Goal: Information Seeking & Learning: Learn about a topic

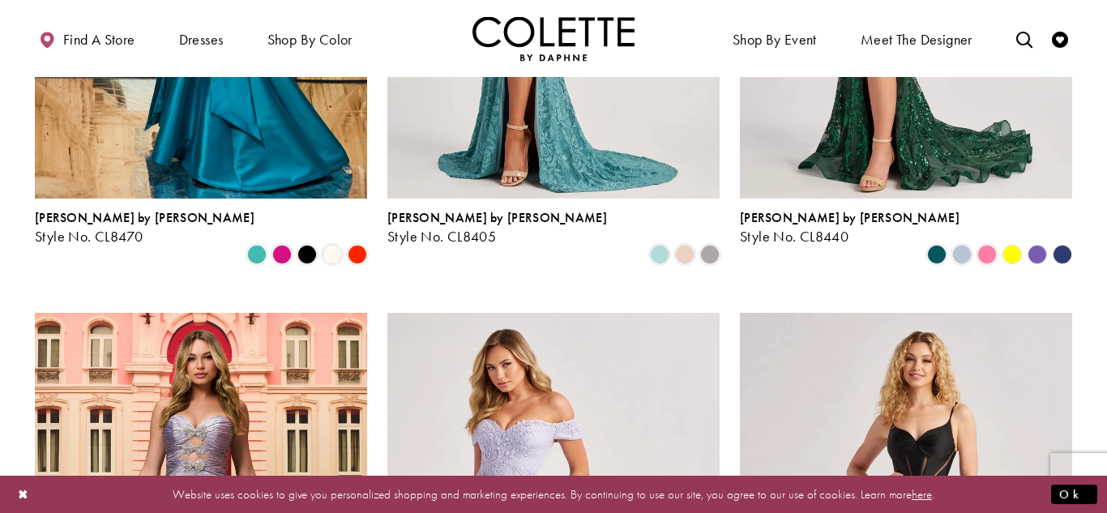
scroll to position [777, 0]
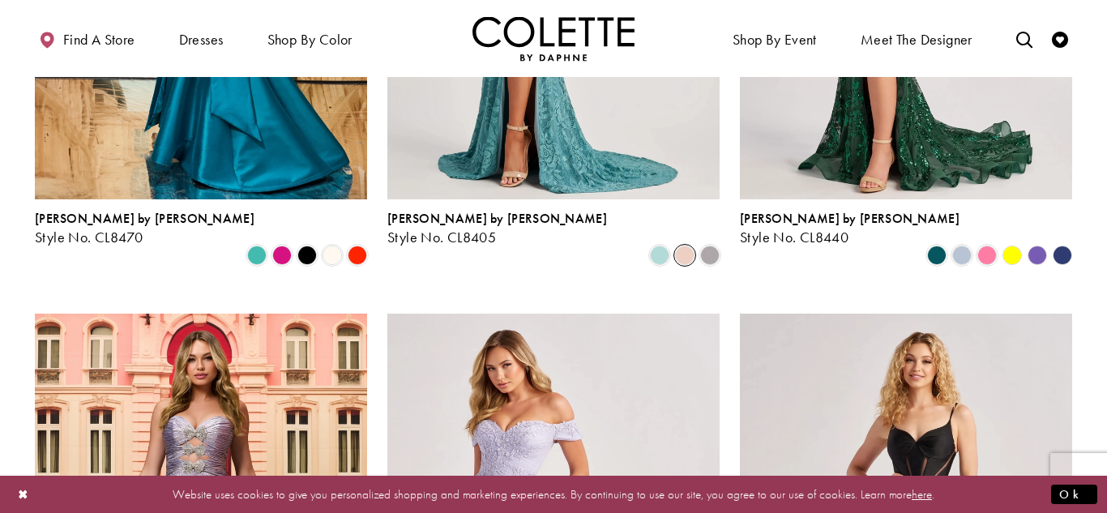
click at [683, 246] on span "Product List" at bounding box center [684, 255] width 19 height 19
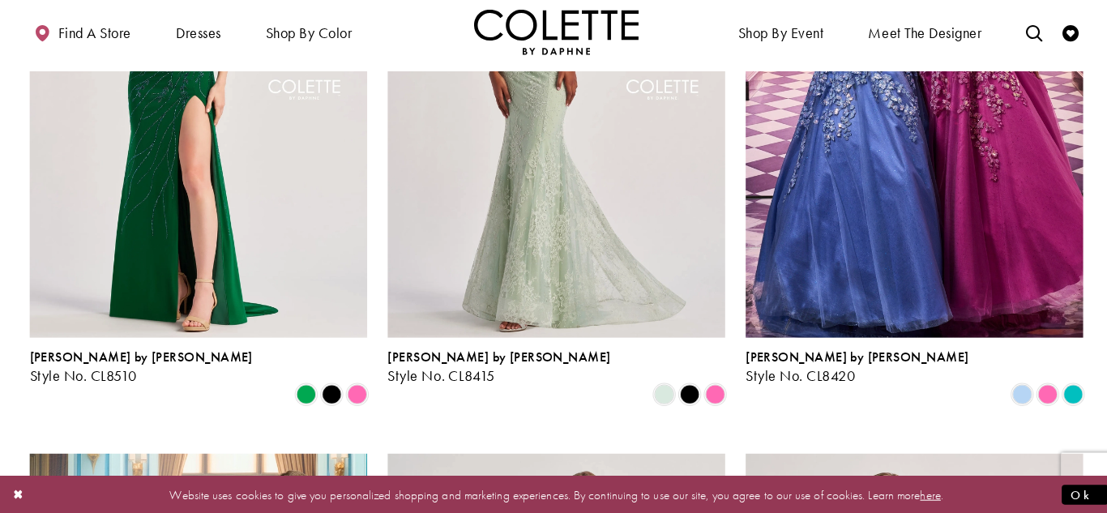
scroll to position [1833, 0]
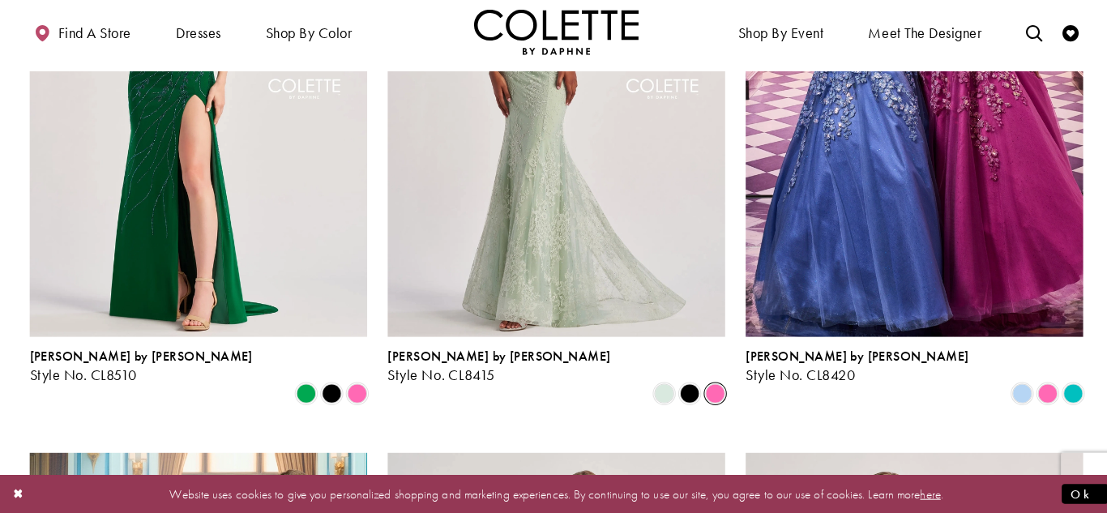
click at [713, 385] on span "Product List" at bounding box center [709, 394] width 19 height 19
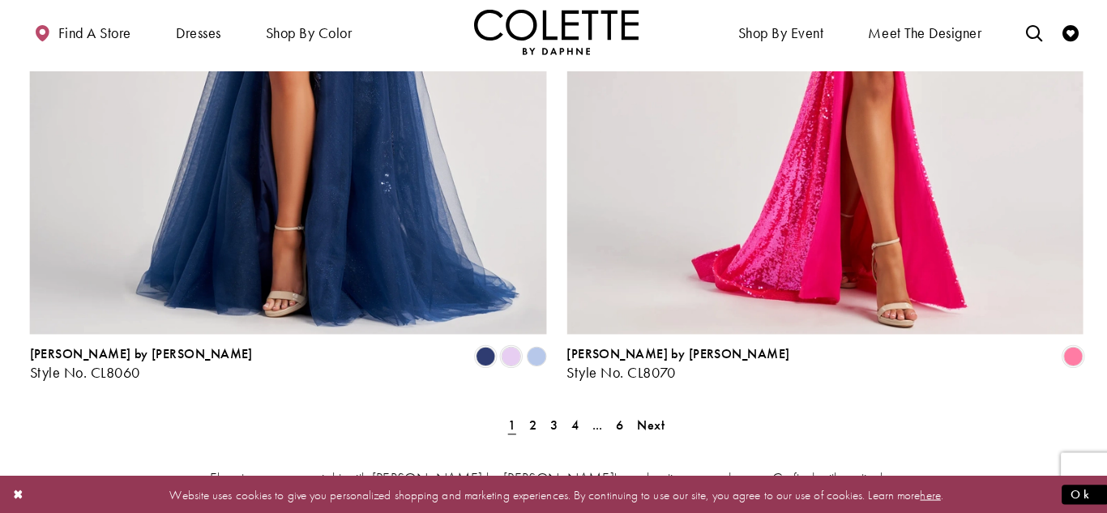
scroll to position [3288, 0]
click at [645, 417] on span "Next" at bounding box center [646, 425] width 27 height 17
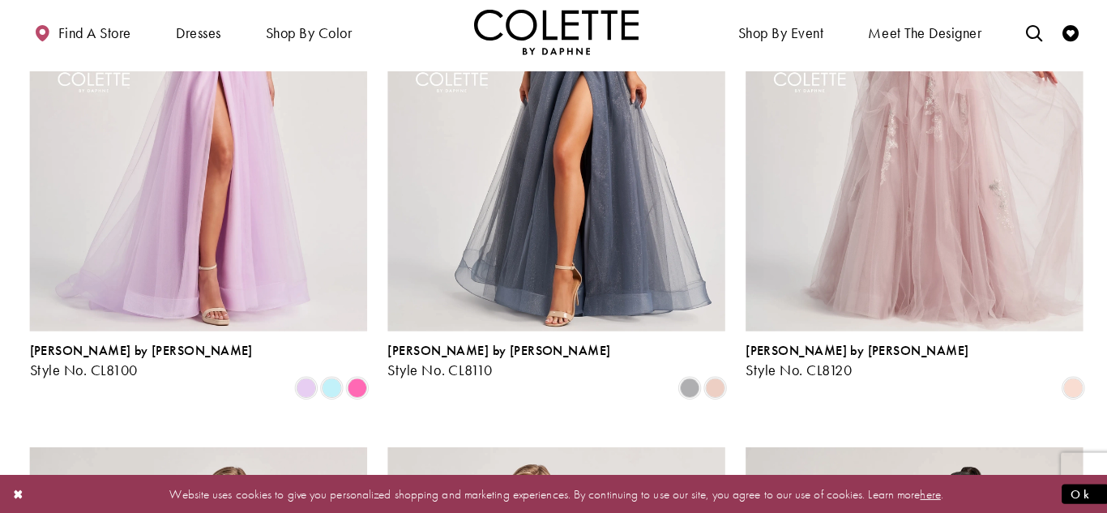
scroll to position [686, 0]
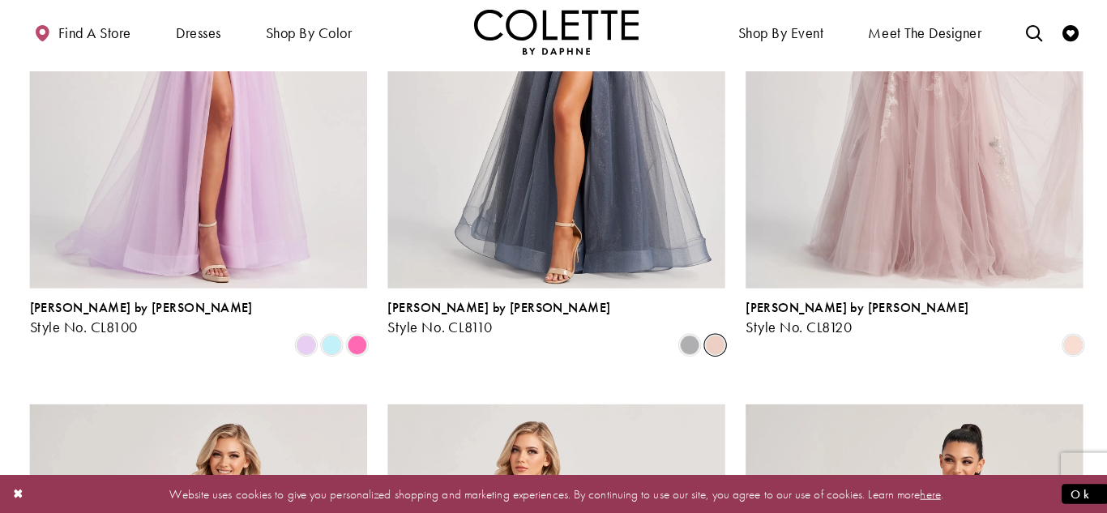
click at [720, 337] on span "Product List" at bounding box center [709, 346] width 19 height 19
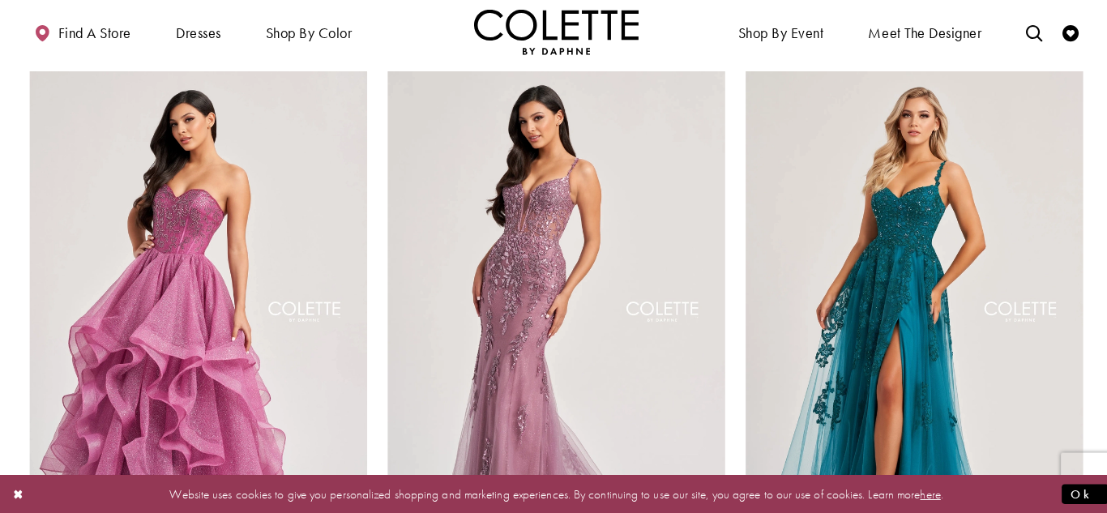
scroll to position [2216, 0]
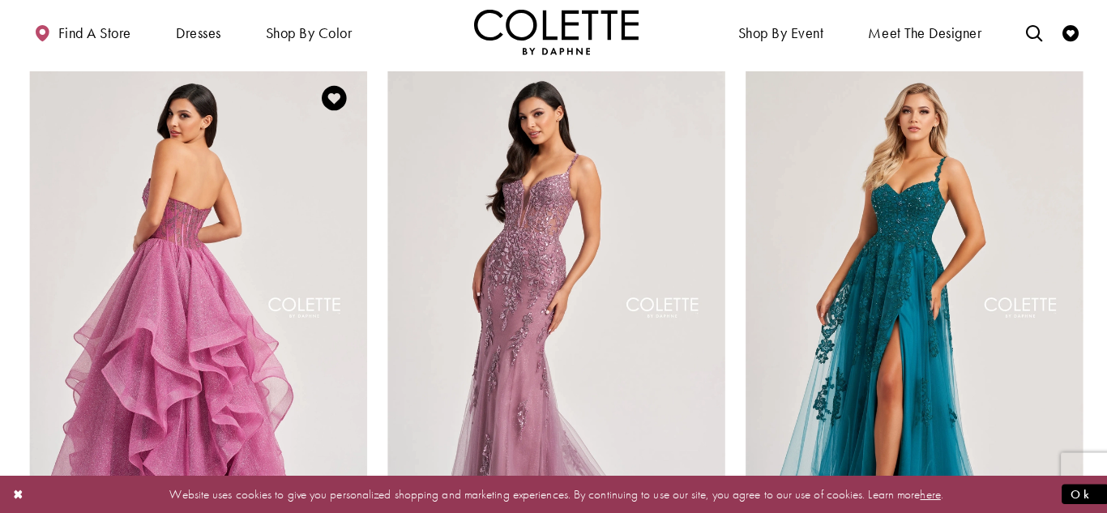
click at [226, 340] on img "Visit Colette by Daphne Style No. CL8200 Page" at bounding box center [201, 312] width 332 height 483
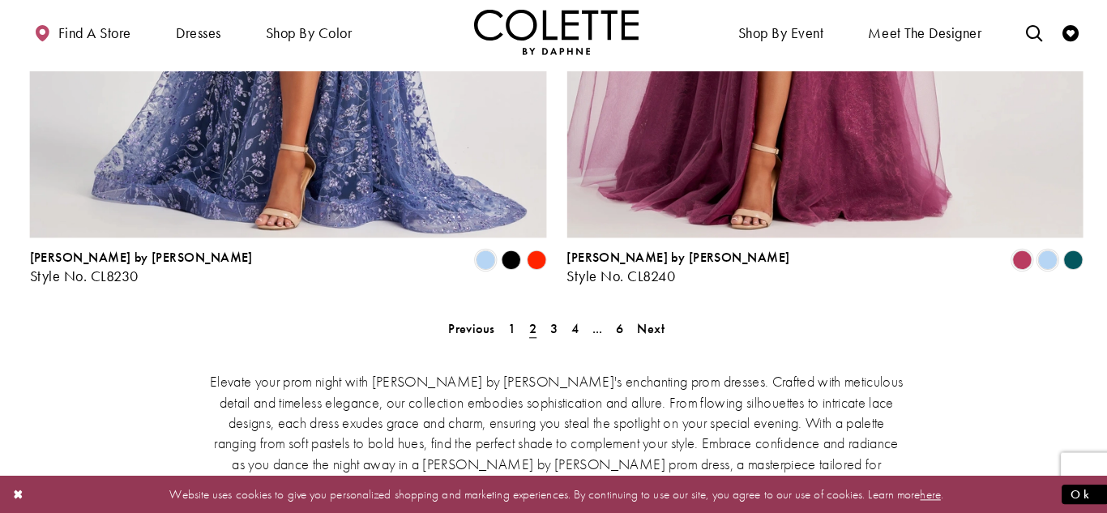
scroll to position [3383, 0]
click at [639, 322] on span "Next" at bounding box center [646, 330] width 27 height 17
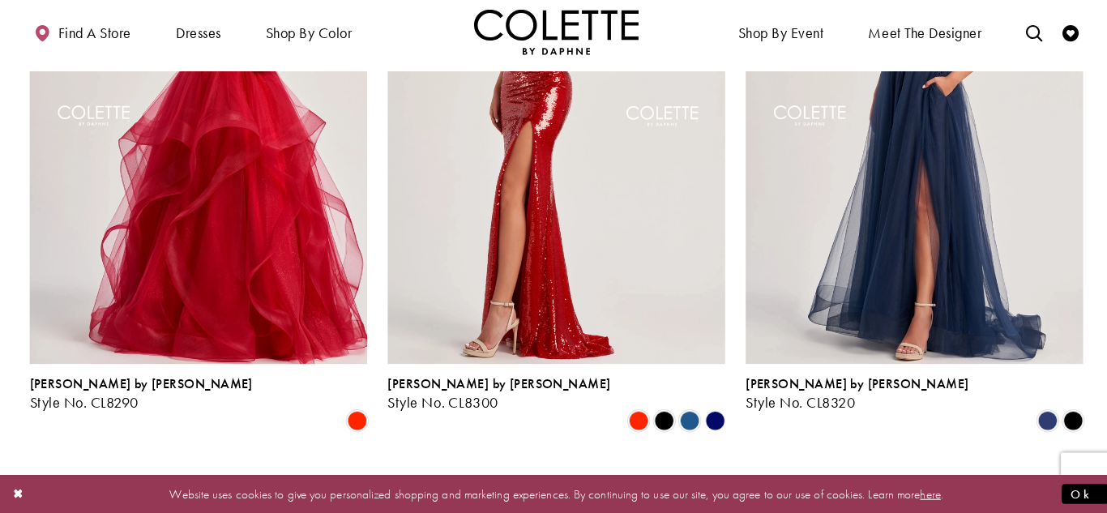
scroll to position [1218, 0]
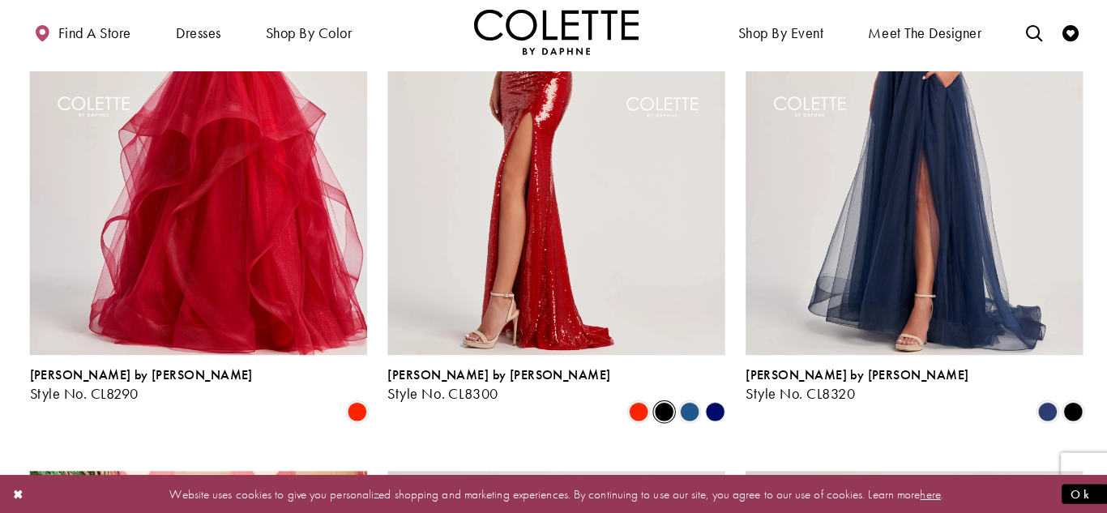
click at [661, 403] on span "Product List" at bounding box center [659, 412] width 19 height 19
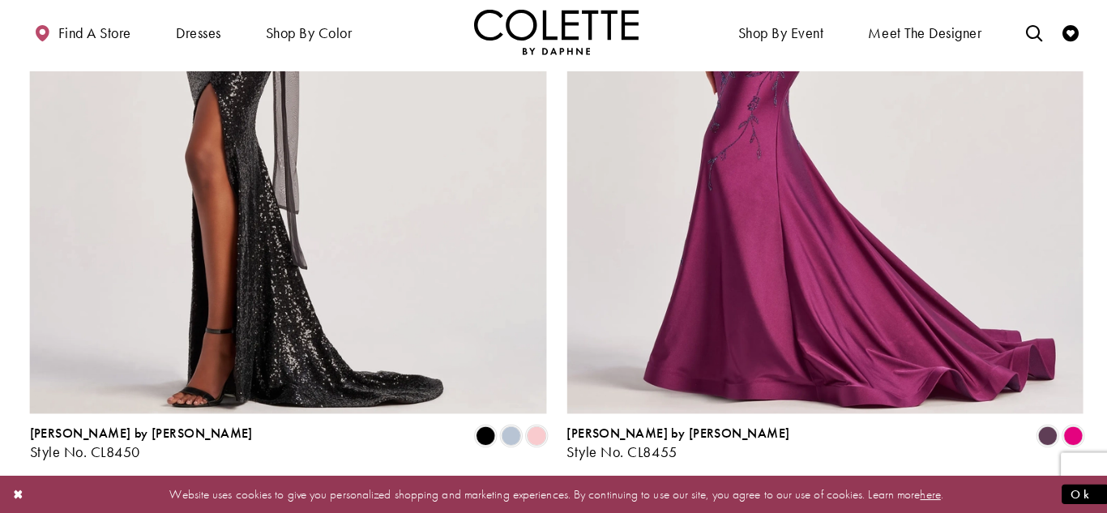
scroll to position [3212, 0]
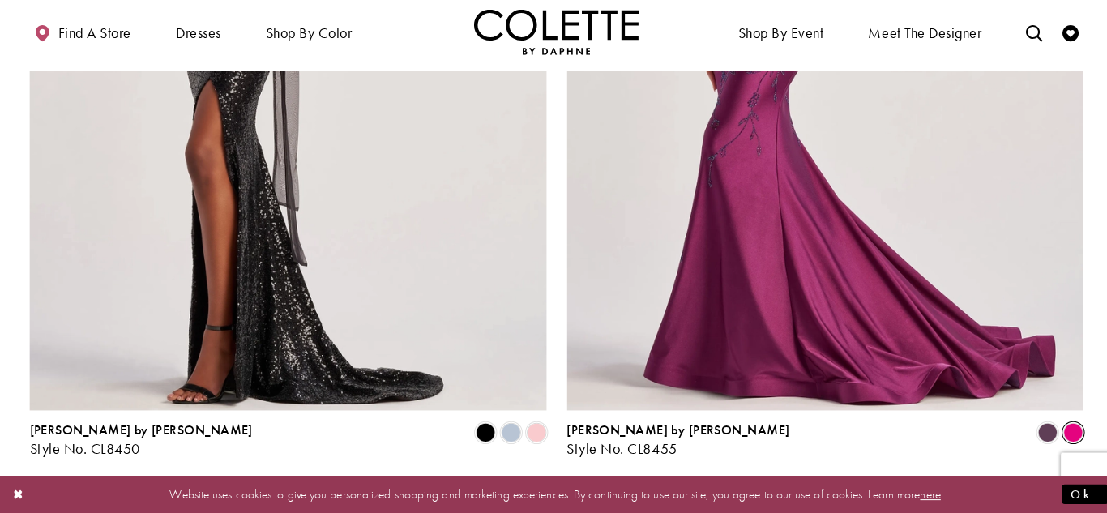
click at [1064, 424] on span "Product List" at bounding box center [1062, 433] width 19 height 19
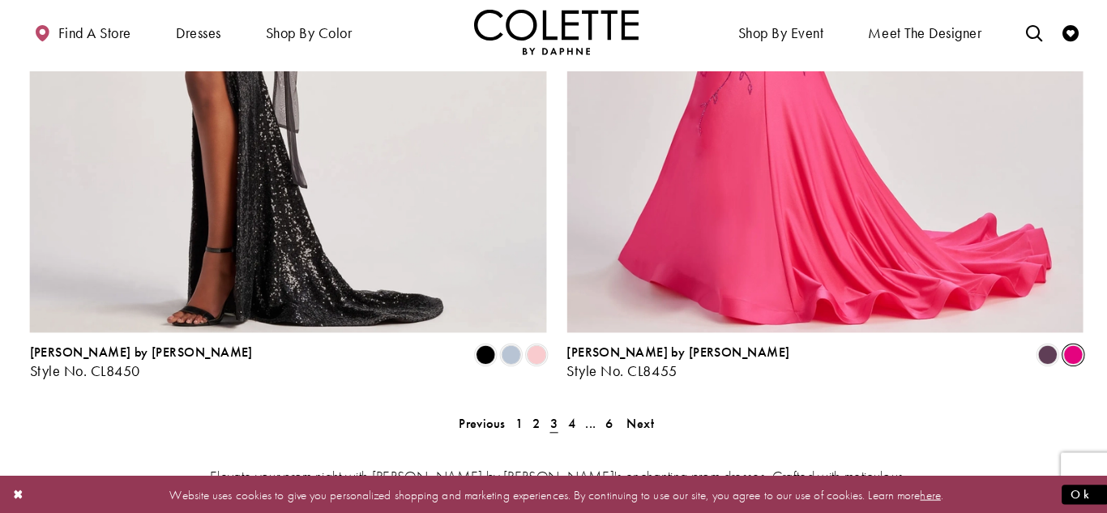
scroll to position [3293, 0]
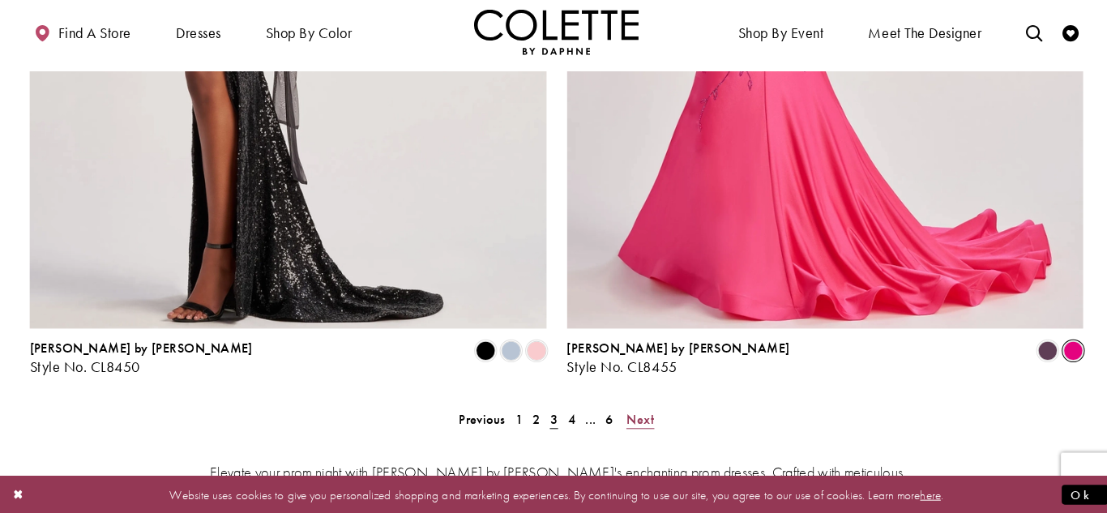
click at [645, 412] on span "Next" at bounding box center [636, 420] width 27 height 17
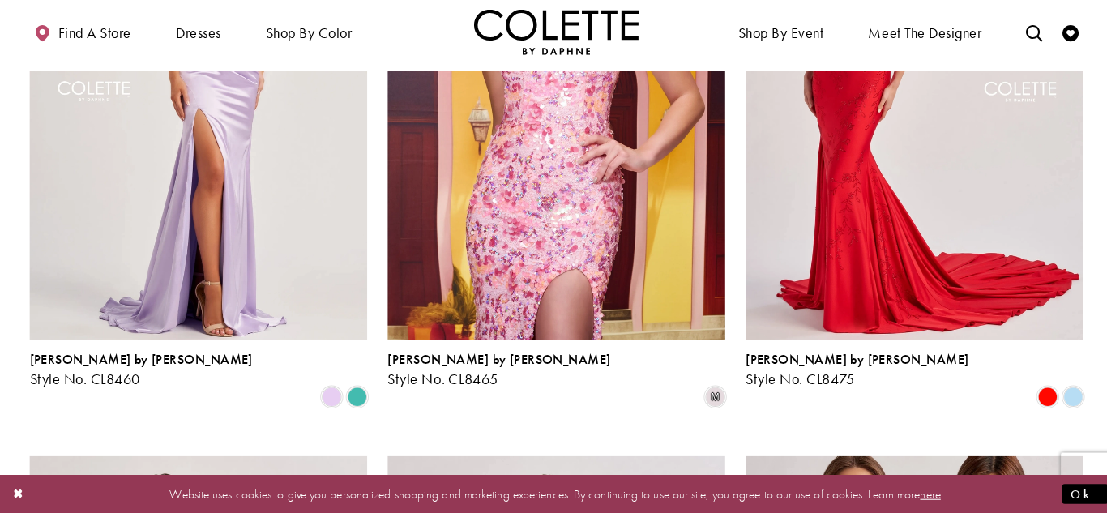
scroll to position [639, 0]
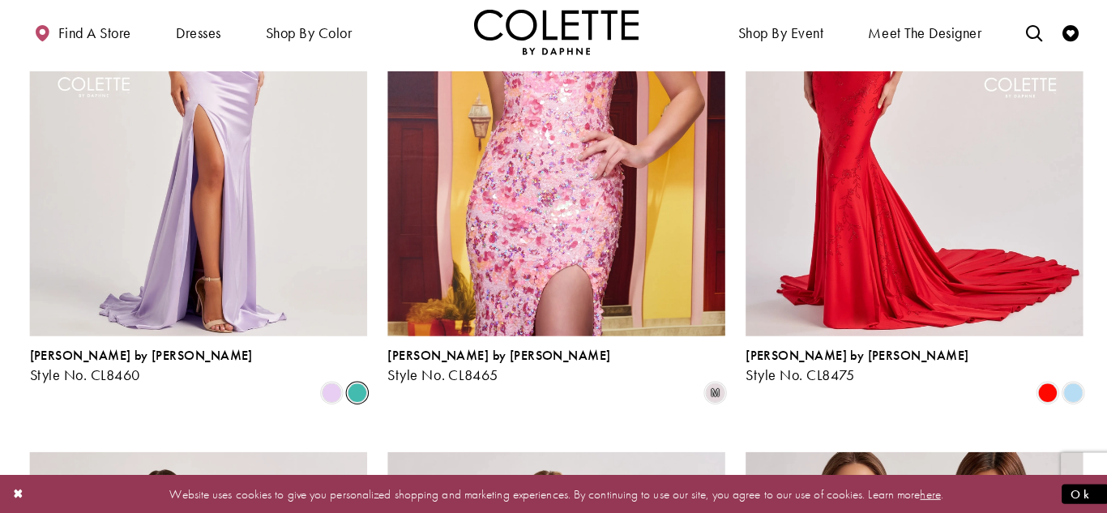
click at [354, 384] on span "Product List" at bounding box center [357, 393] width 19 height 19
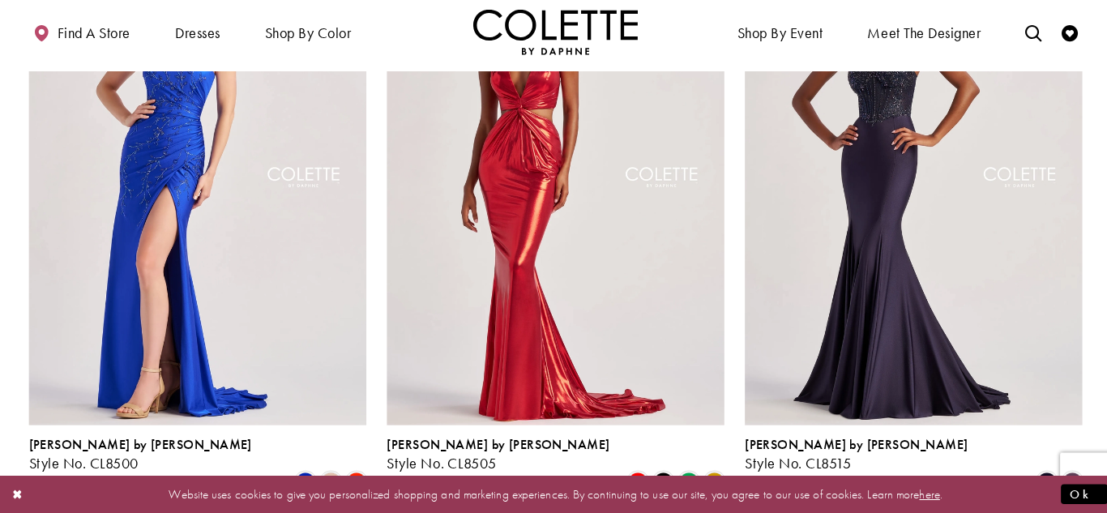
scroll to position [1747, 0]
click at [336, 471] on span "Product List" at bounding box center [332, 480] width 19 height 19
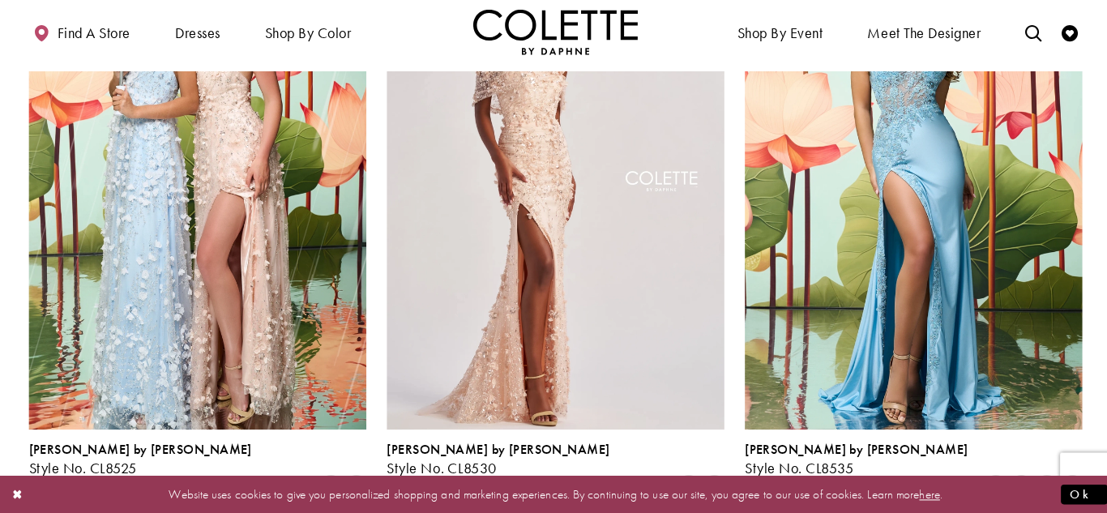
scroll to position [2350, 0]
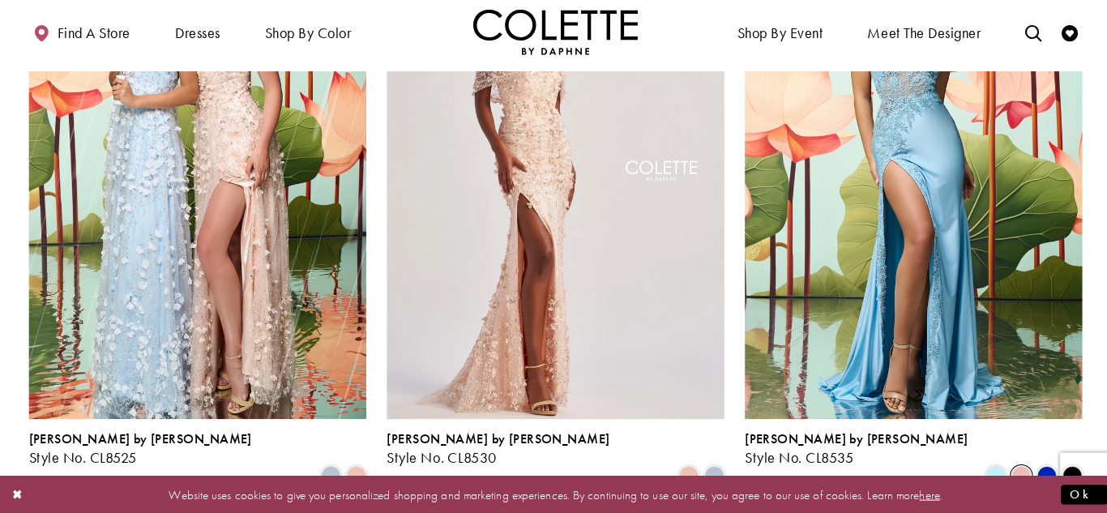
click at [1013, 466] on span "Product List" at bounding box center [1012, 475] width 19 height 19
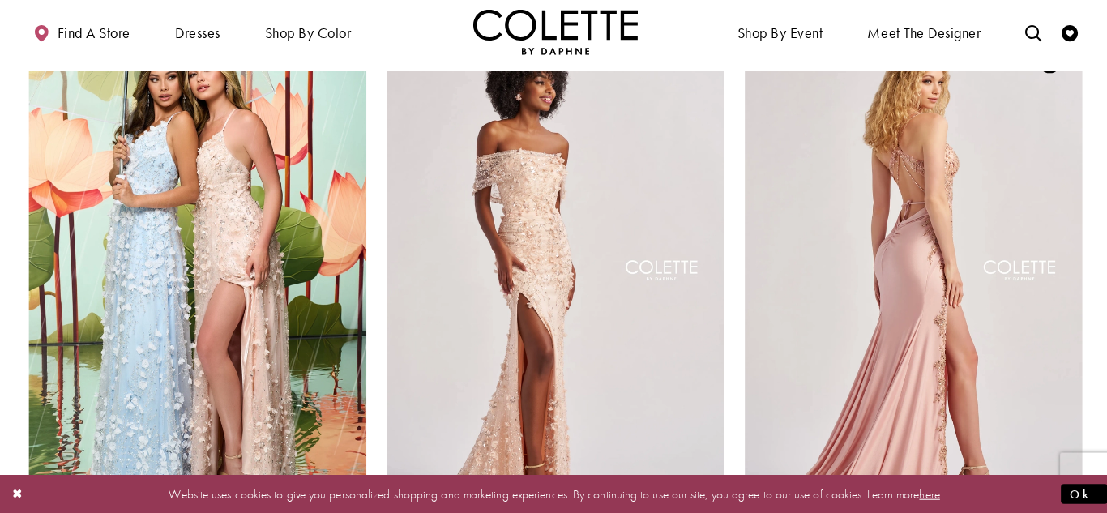
scroll to position [2268, 0]
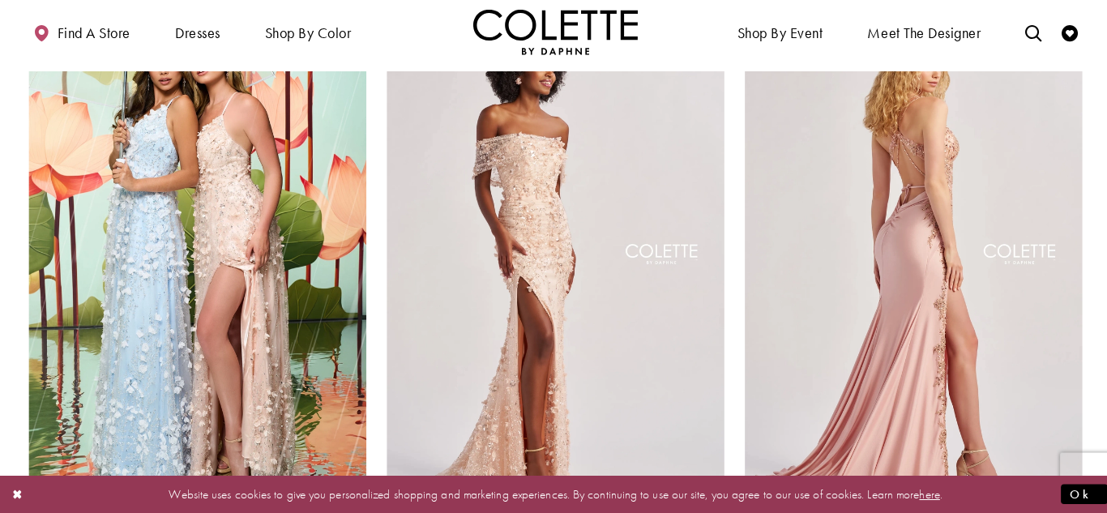
click at [821, 323] on img "Visit Colette by Daphne Style No. CL8535 Page" at bounding box center [906, 259] width 332 height 483
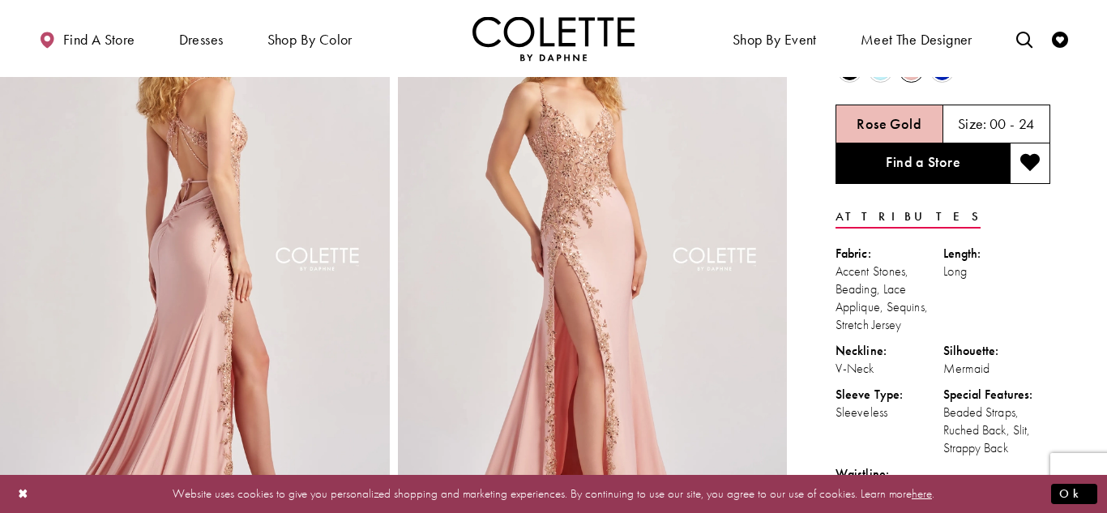
scroll to position [96, 0]
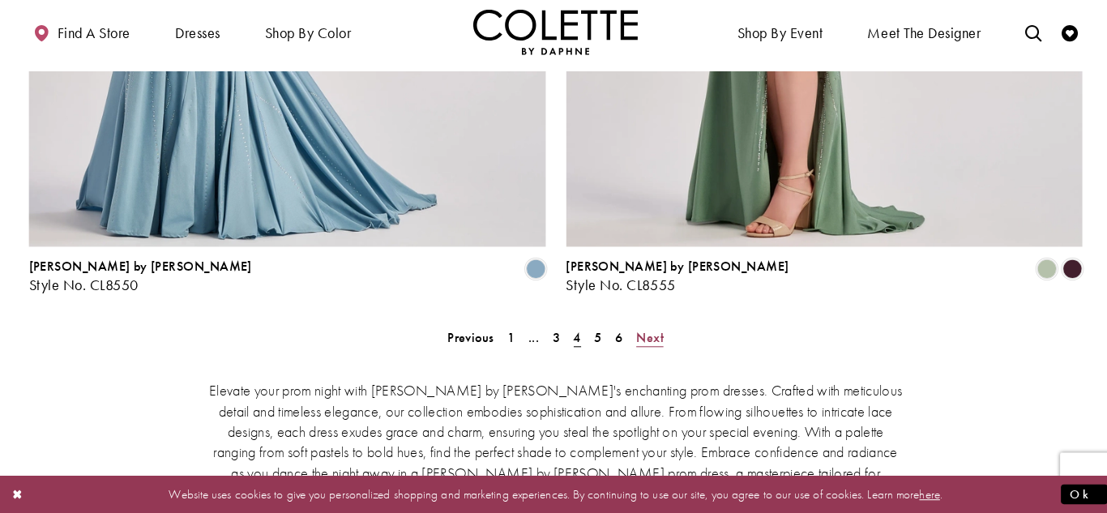
click at [651, 332] on span "Next" at bounding box center [646, 340] width 27 height 17
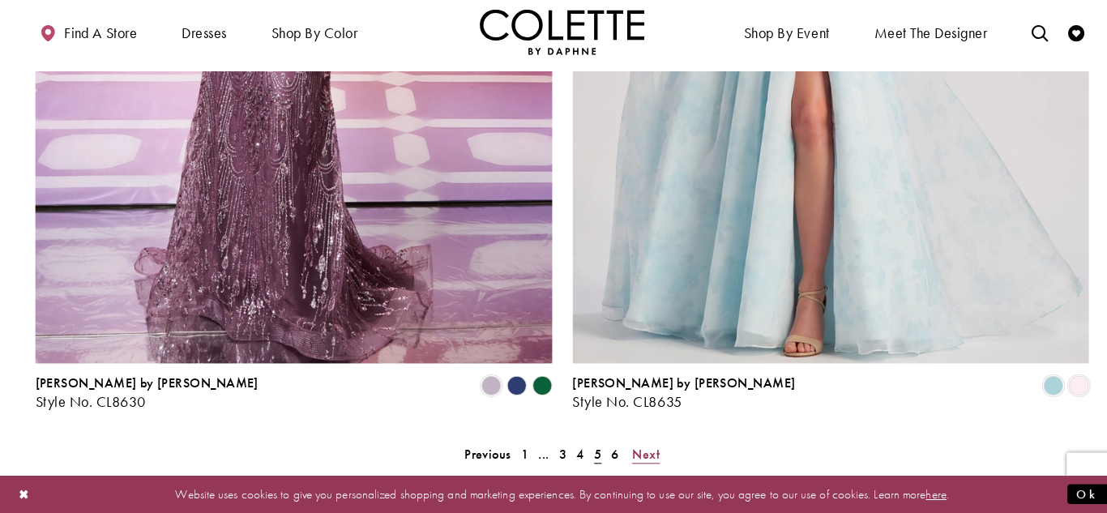
scroll to position [3260, 0]
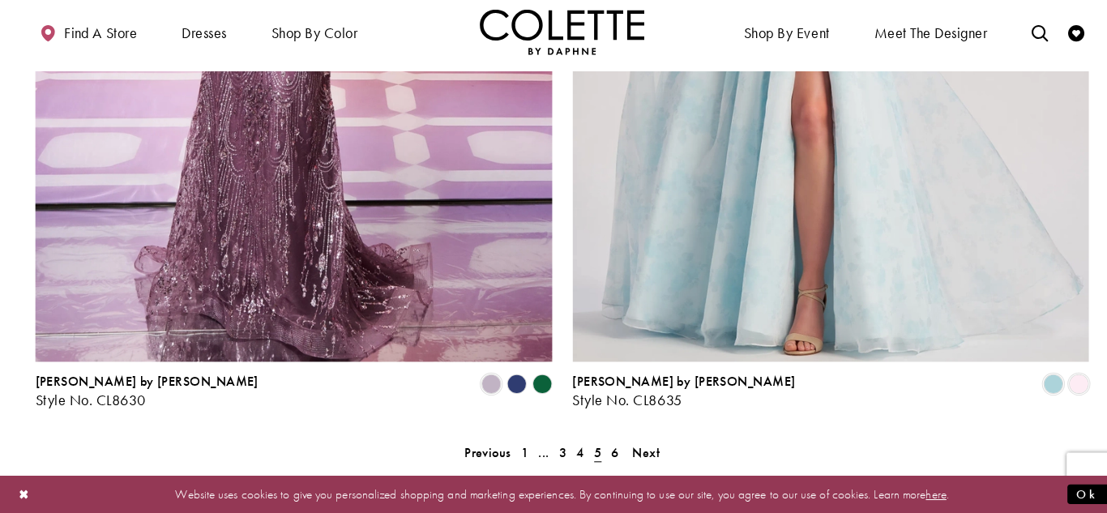
click at [505, 373] on polygon "Product List" at bounding box center [508, 385] width 25 height 25
click at [510, 373] on polygon "Product List" at bounding box center [508, 385] width 25 height 25
click at [512, 373] on polygon "Product List" at bounding box center [508, 385] width 25 height 25
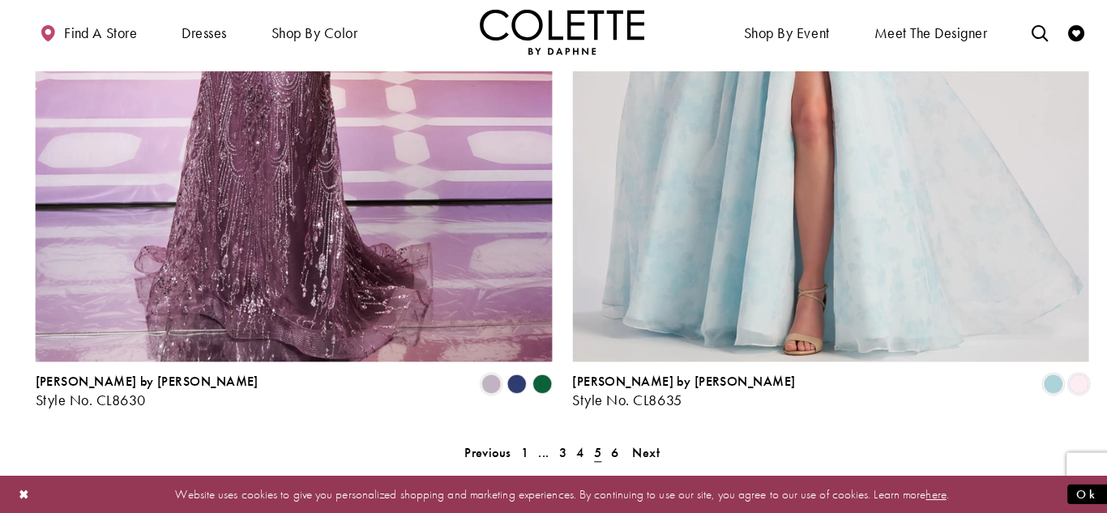
click at [631, 444] on span "Next" at bounding box center [636, 452] width 27 height 17
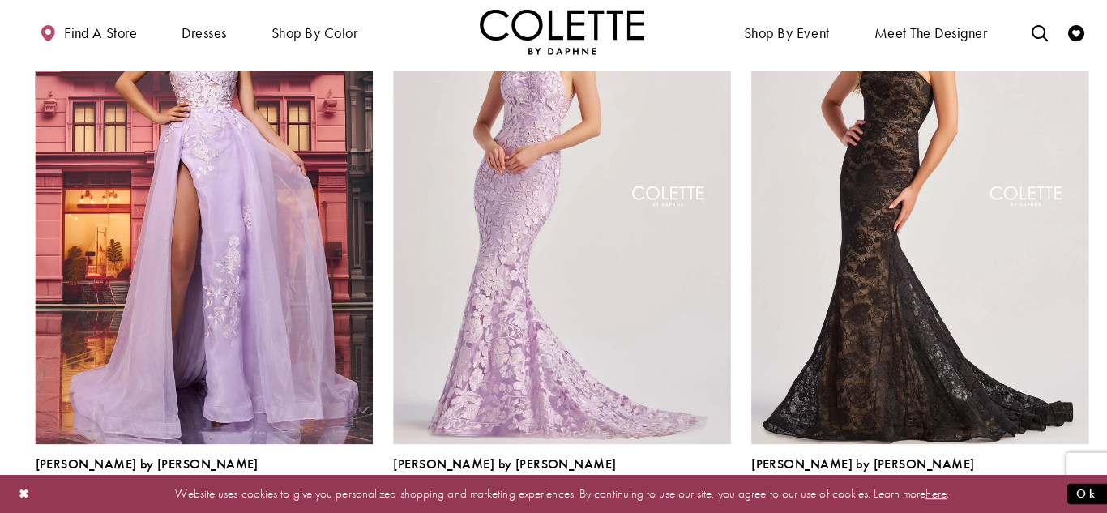
scroll to position [1162, 0]
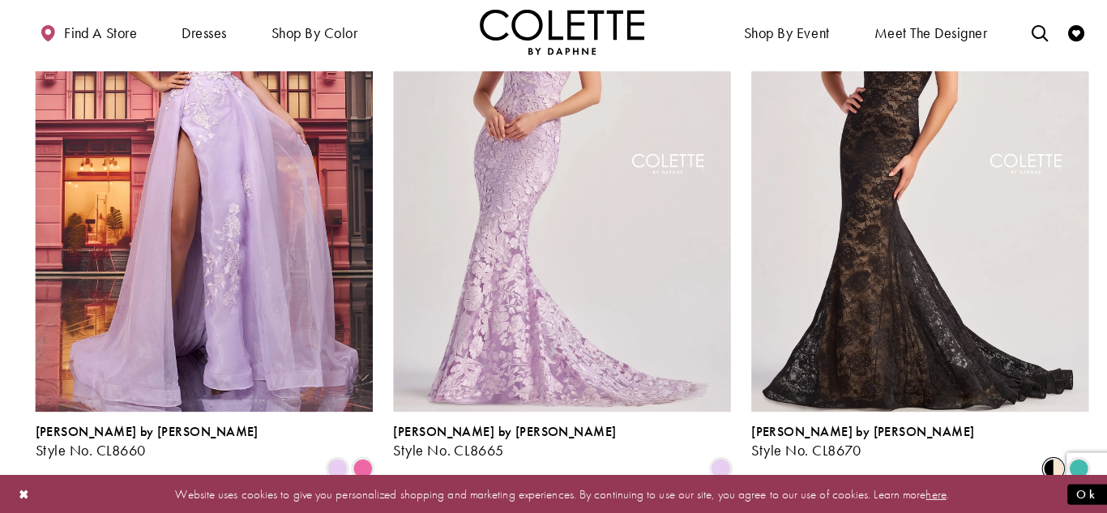
click at [1038, 459] on span "Product List" at bounding box center [1037, 468] width 19 height 19
click at [1060, 459] on span "Product List" at bounding box center [1062, 468] width 19 height 19
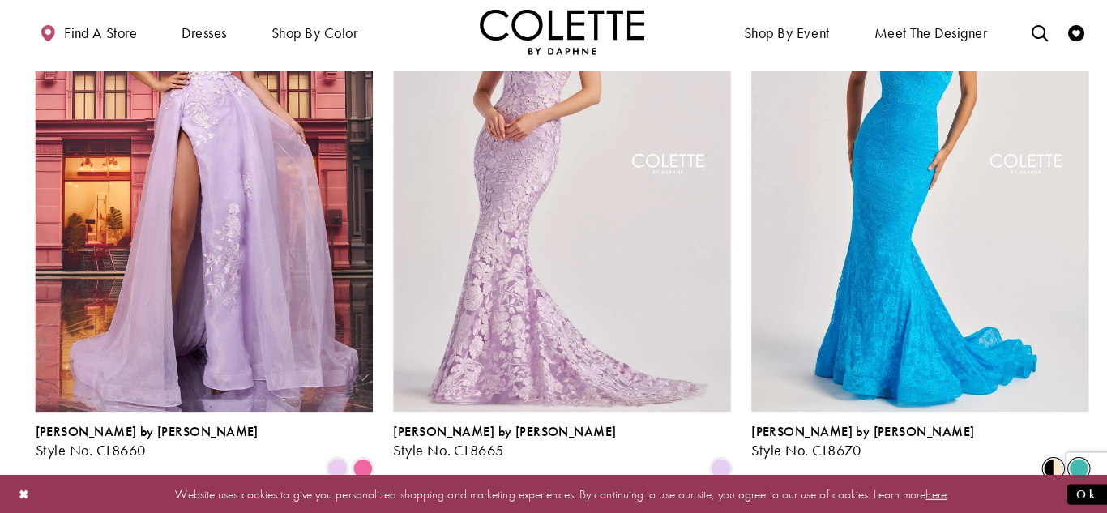
click at [1041, 459] on span "Product List" at bounding box center [1037, 468] width 19 height 19
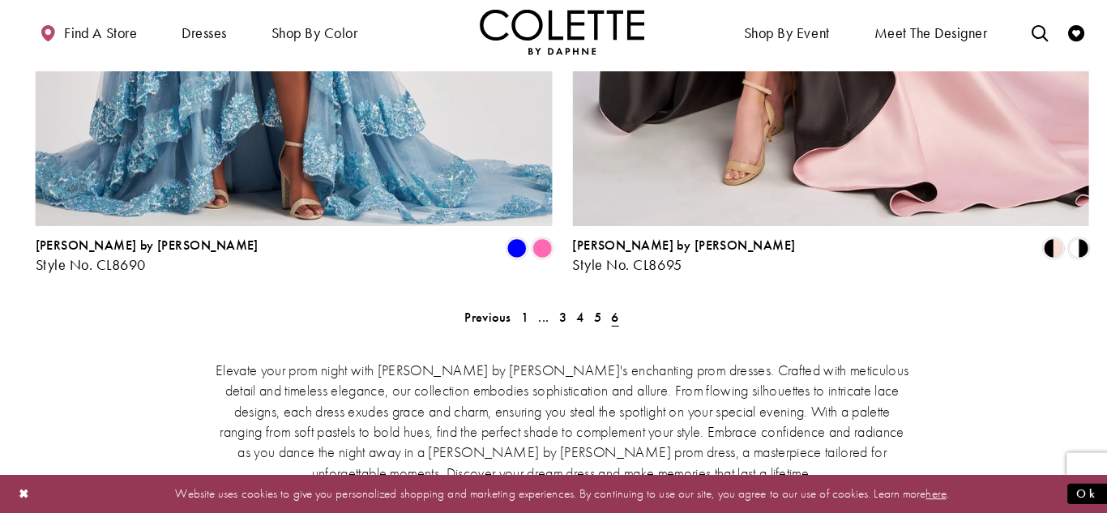
scroll to position [2815, 0]
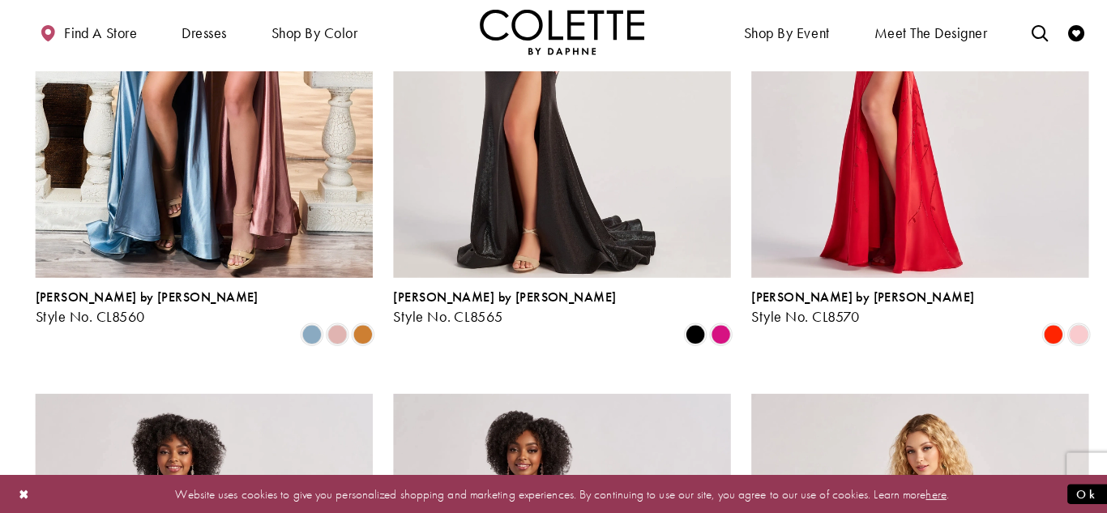
scroll to position [708, 0]
